Goal: Book appointment/travel/reservation

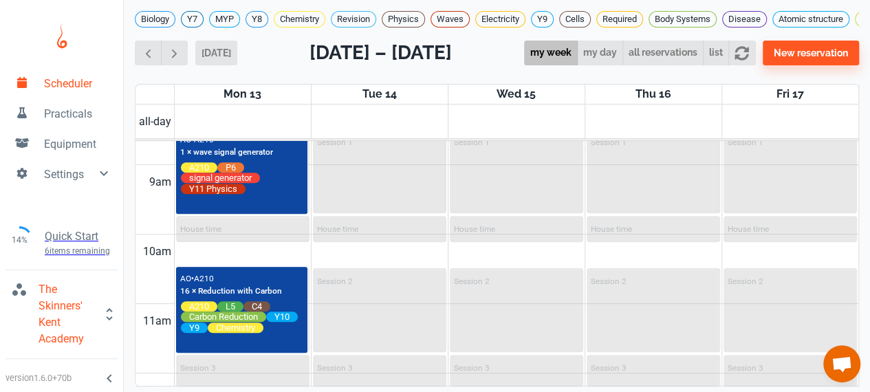
scroll to position [602, 0]
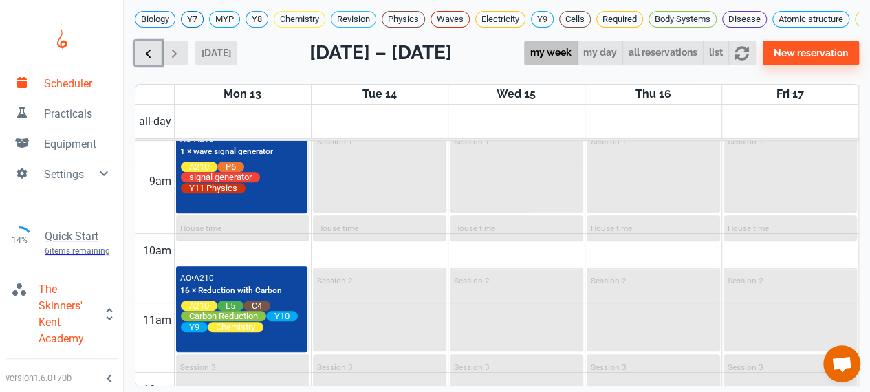
click at [144, 50] on button "button" at bounding box center [148, 53] width 27 height 25
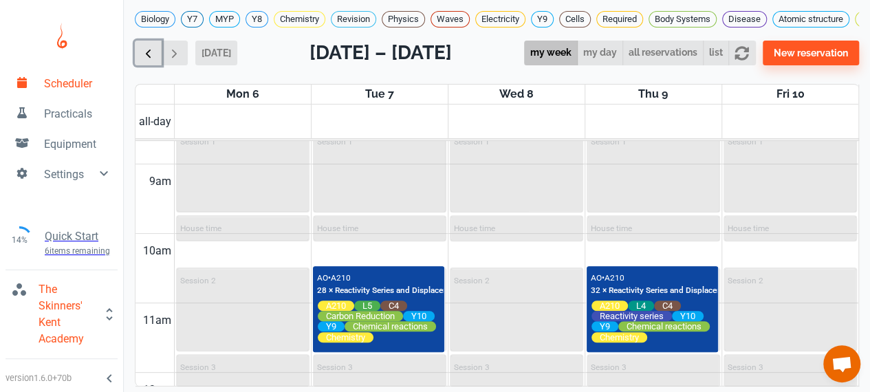
scroll to position [555, 0]
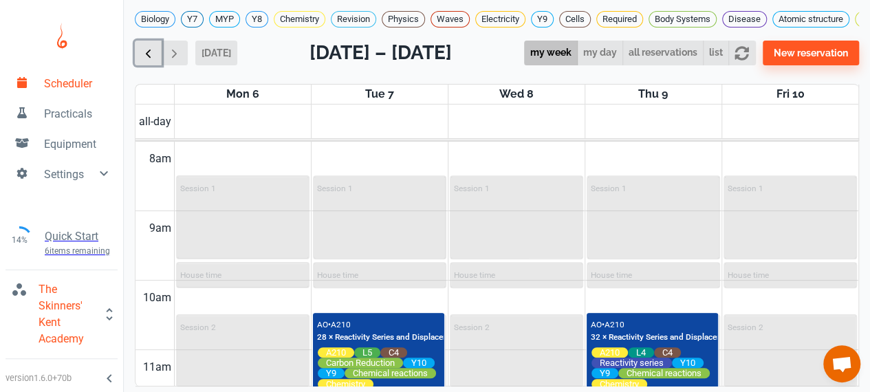
click at [144, 50] on button "button" at bounding box center [148, 53] width 27 height 25
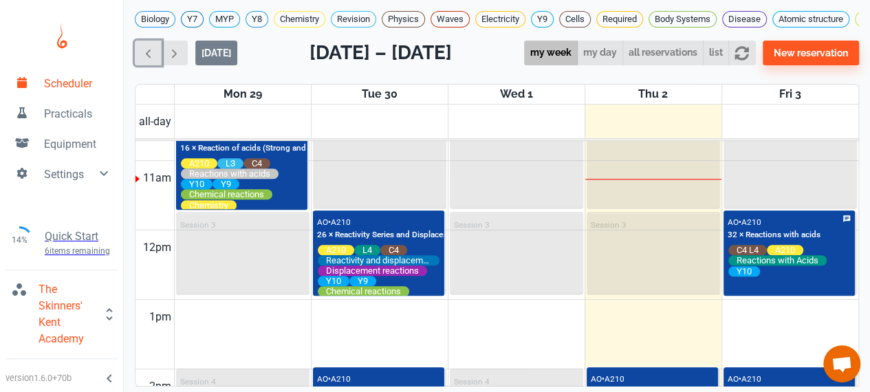
scroll to position [913, 0]
